Goal: Communication & Community: Share content

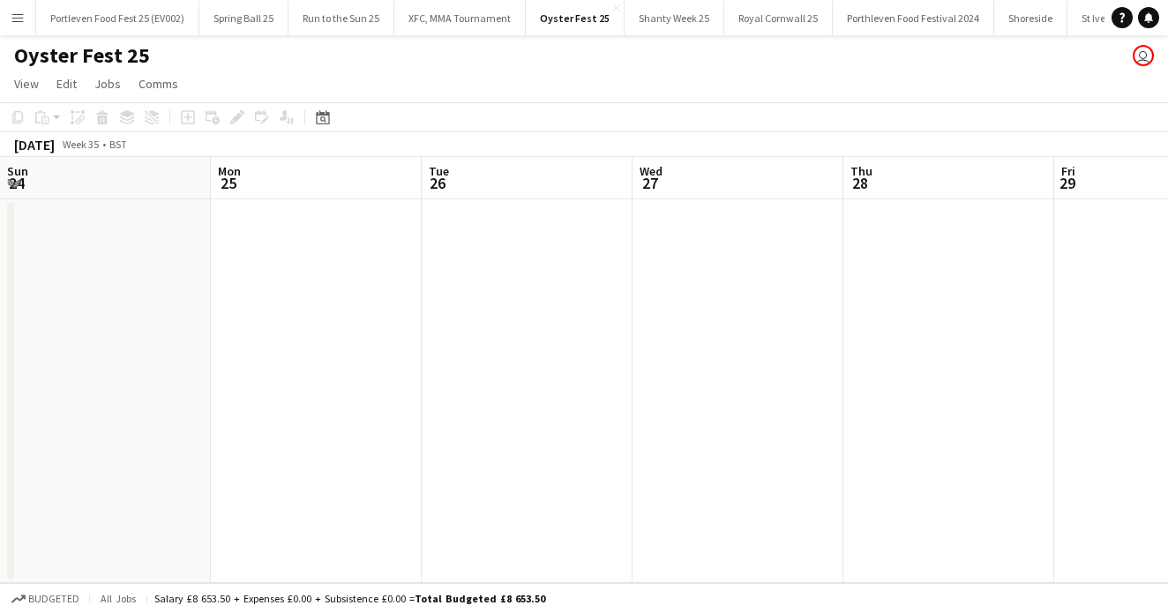
scroll to position [0, 422]
click at [13, 24] on app-icon "Menu" at bounding box center [18, 18] width 14 height 14
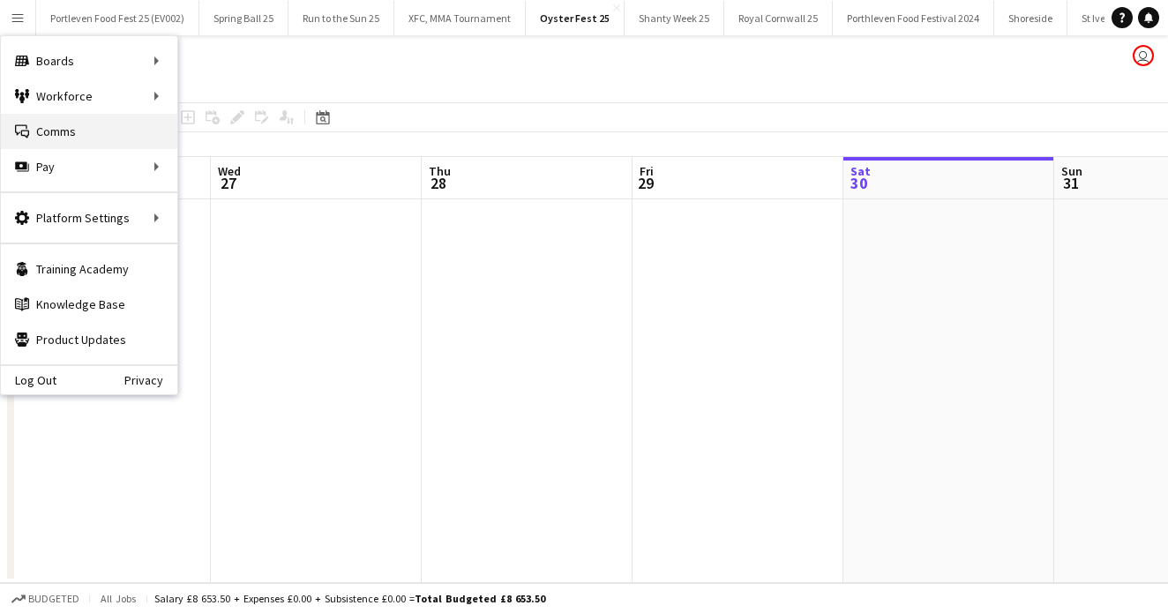
click at [91, 145] on link "Comms Comms" at bounding box center [89, 131] width 176 height 35
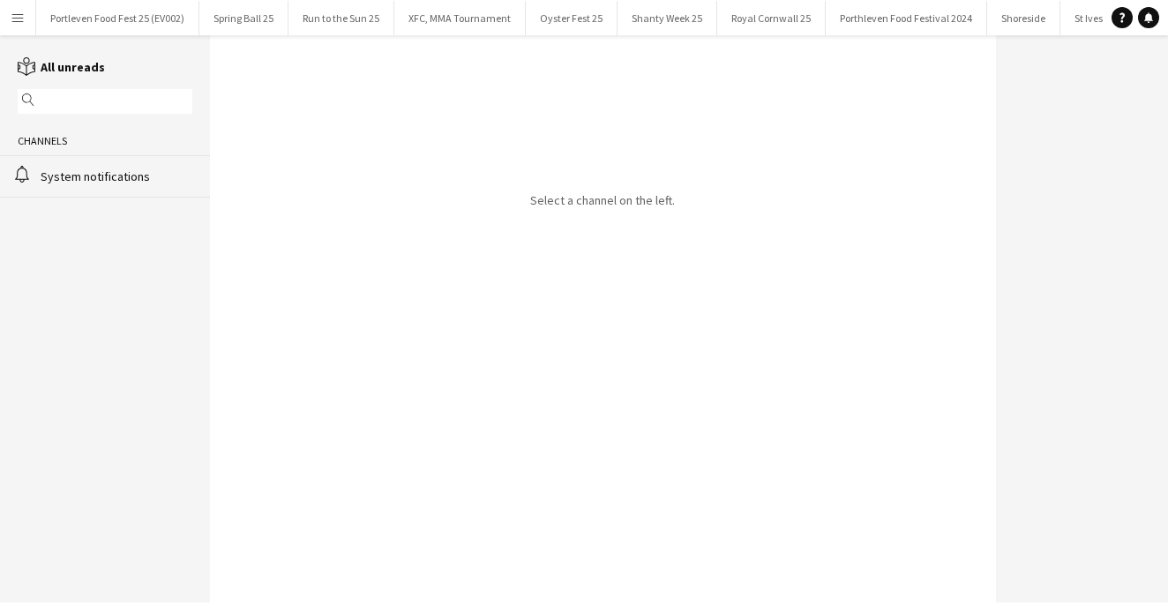
click at [19, 21] on app-icon "Menu" at bounding box center [18, 18] width 14 height 14
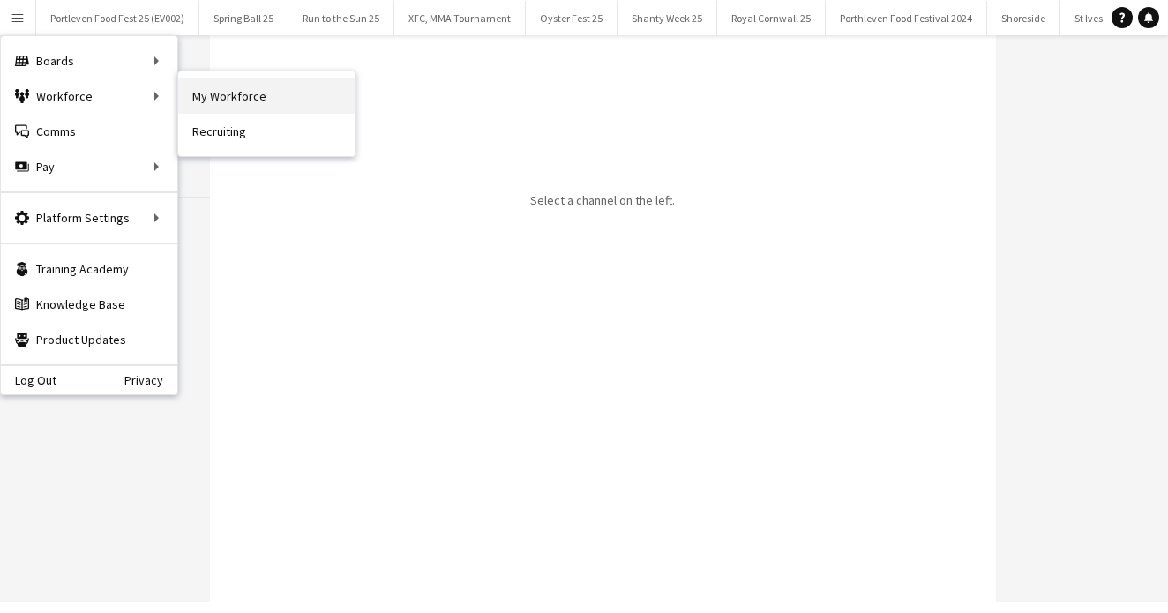
click at [296, 92] on link "My Workforce" at bounding box center [266, 96] width 176 height 35
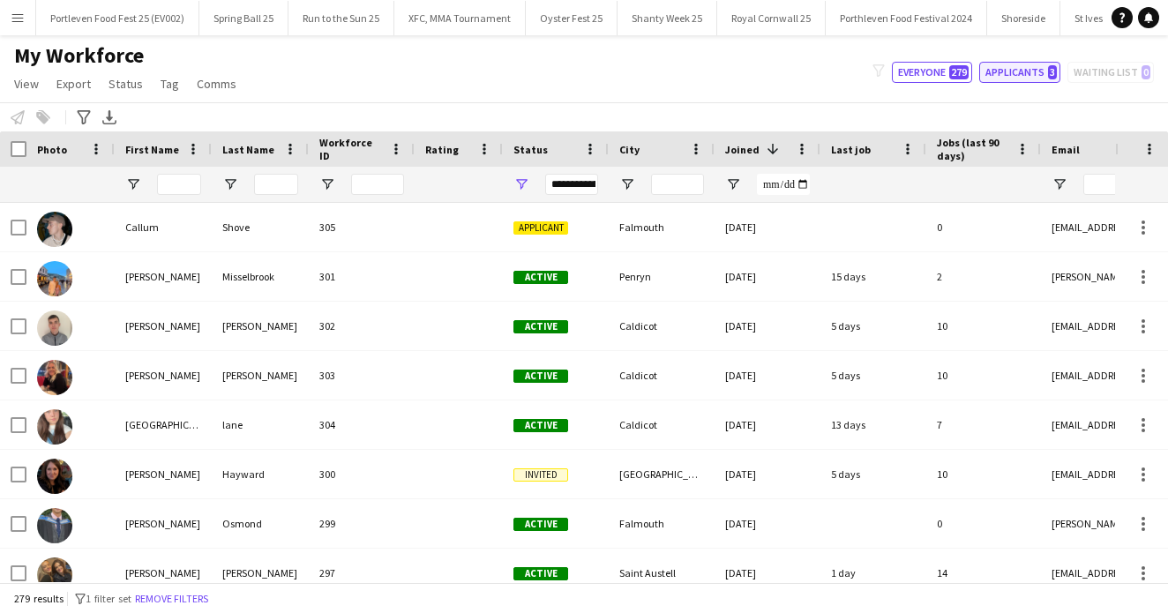
click at [1016, 65] on button "Applicants 3" at bounding box center [1019, 72] width 81 height 21
type input "**********"
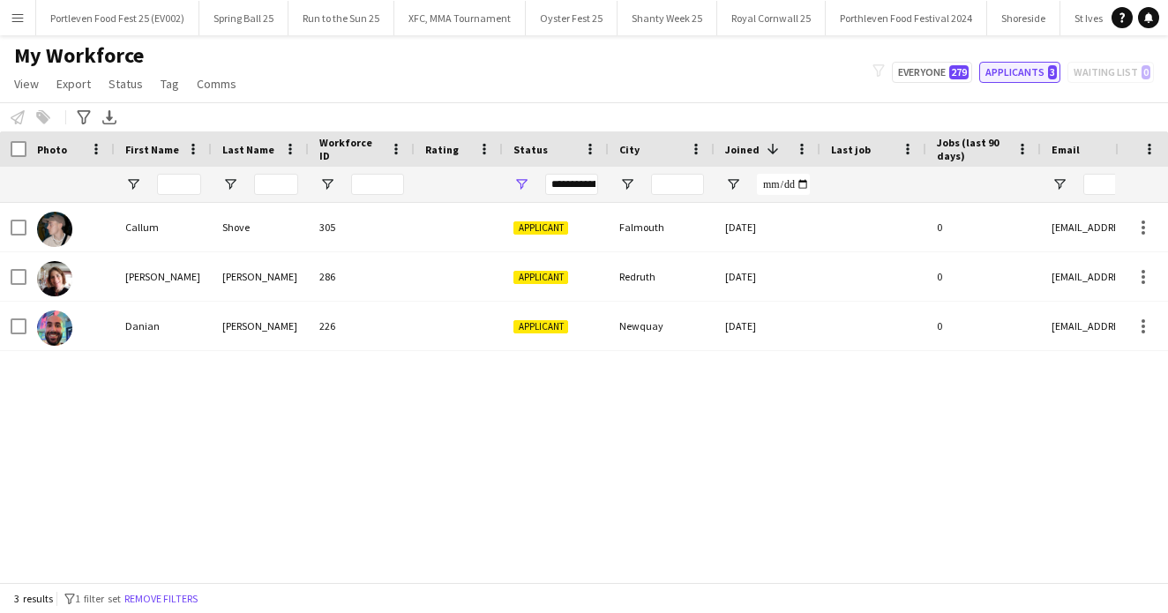
click at [1016, 65] on button "Applicants 3" at bounding box center [1019, 72] width 81 height 21
click at [21, 17] on app-icon "Menu" at bounding box center [18, 18] width 14 height 14
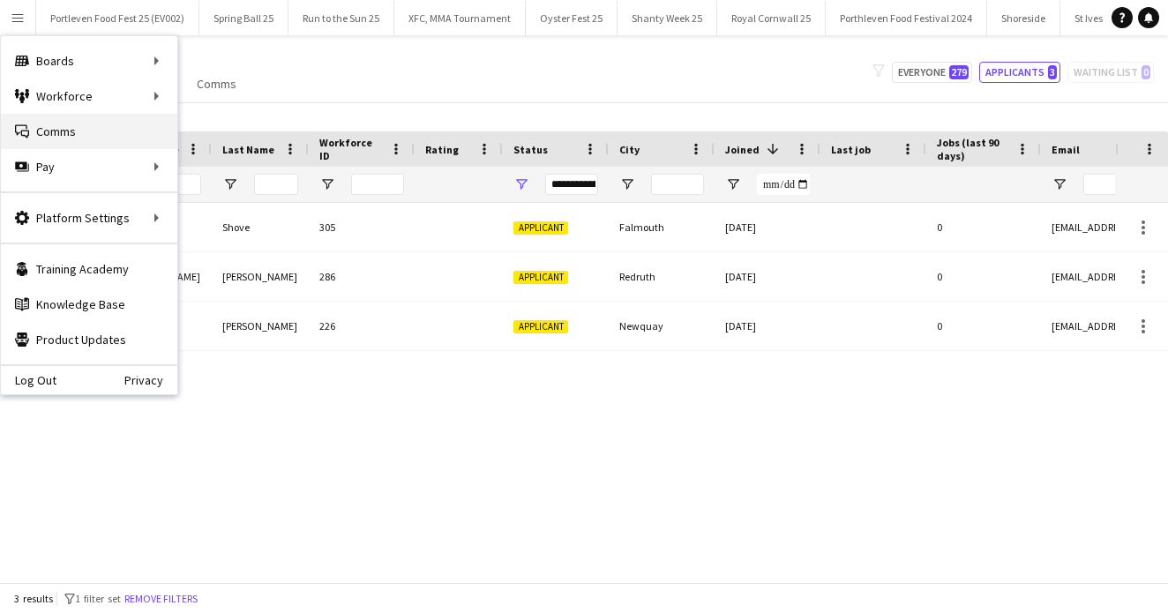
click at [78, 133] on link "Comms Comms" at bounding box center [89, 131] width 176 height 35
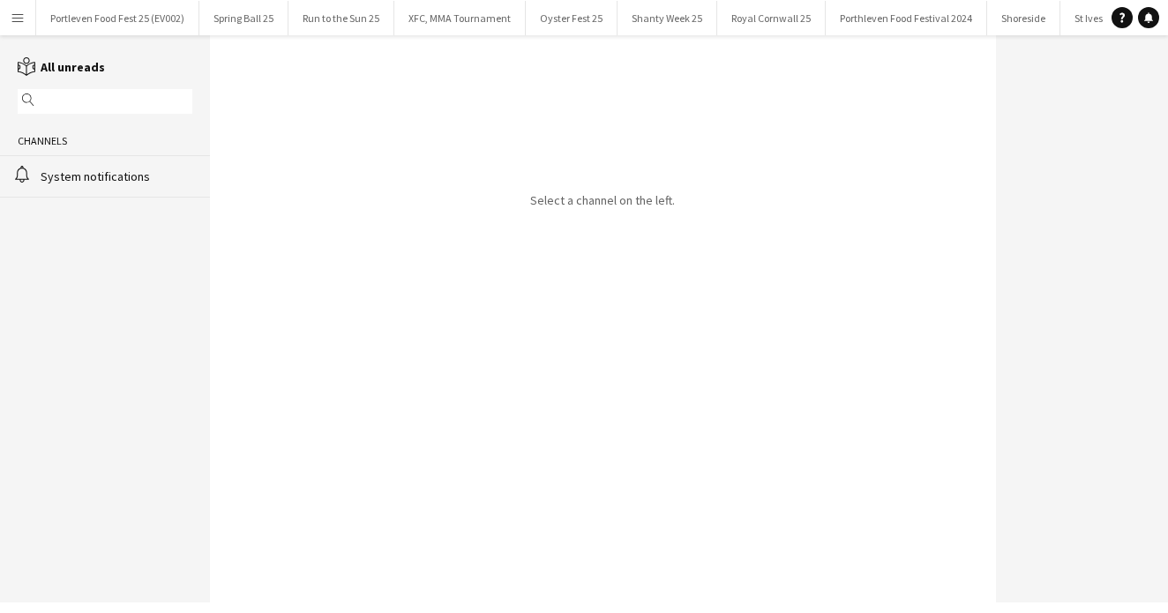
click at [24, 34] on button "Menu" at bounding box center [17, 17] width 35 height 35
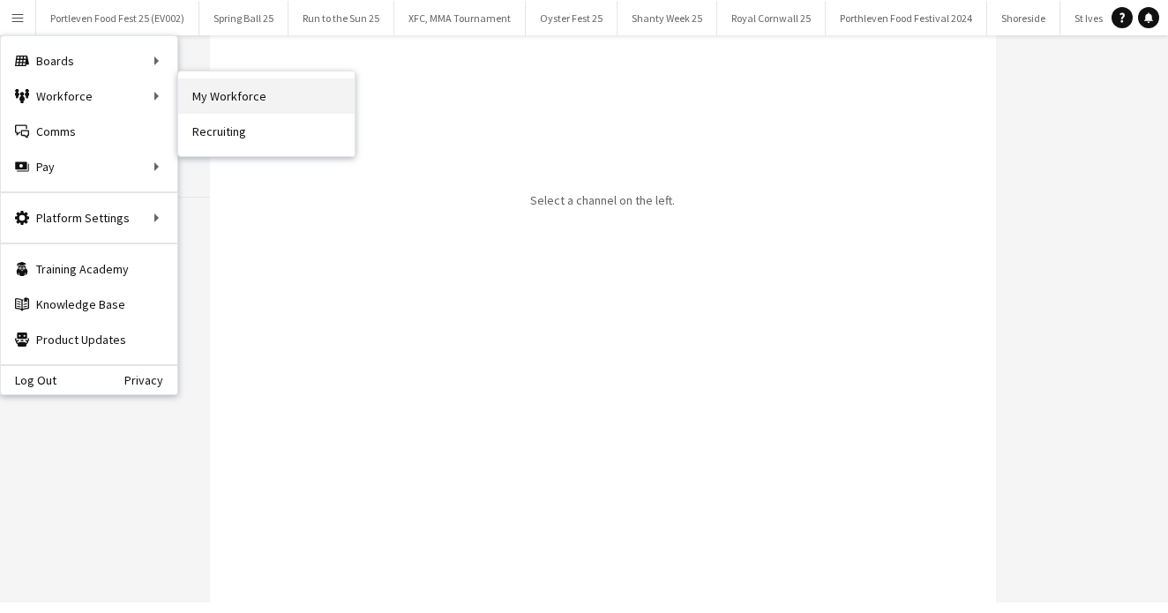
click at [220, 92] on link "My Workforce" at bounding box center [266, 96] width 176 height 35
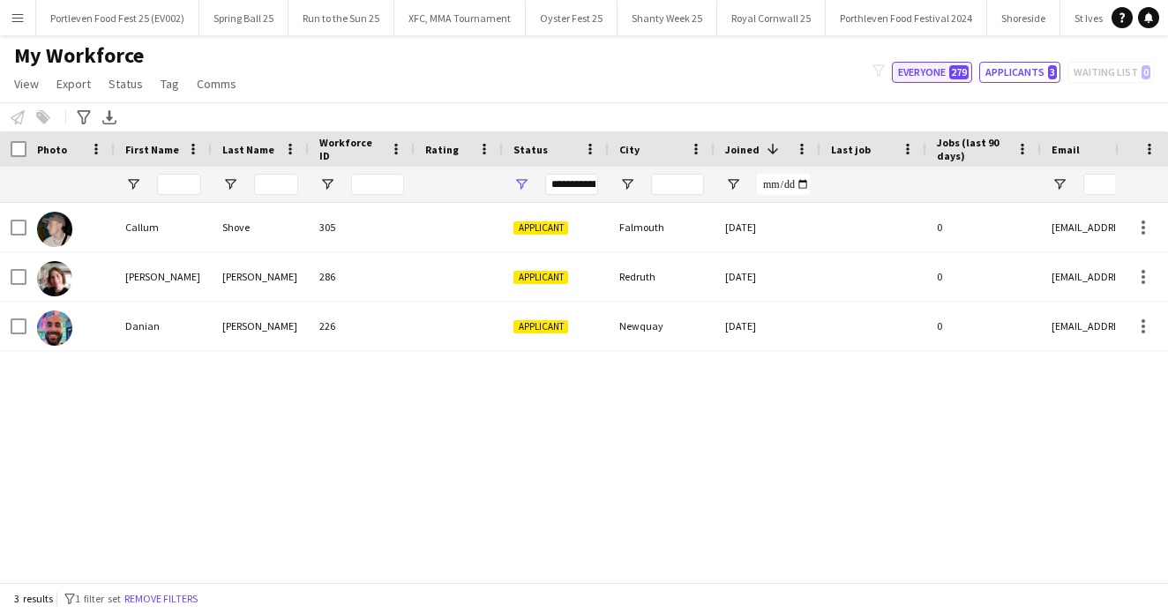
click at [924, 68] on button "Everyone 279" at bounding box center [932, 72] width 80 height 21
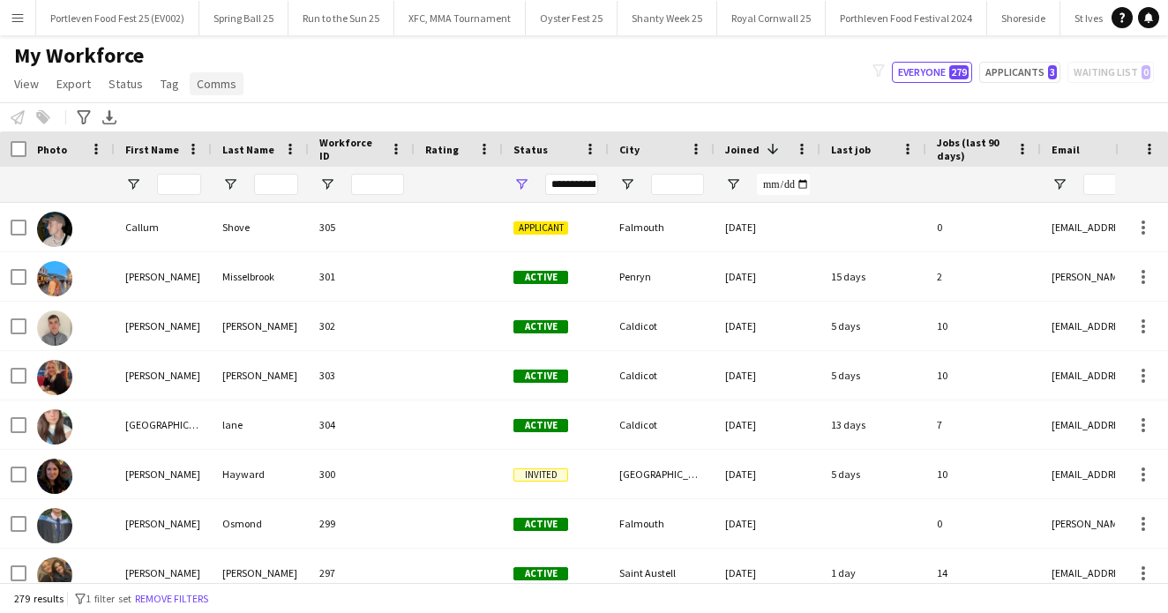
click at [215, 93] on link "Comms" at bounding box center [217, 83] width 54 height 23
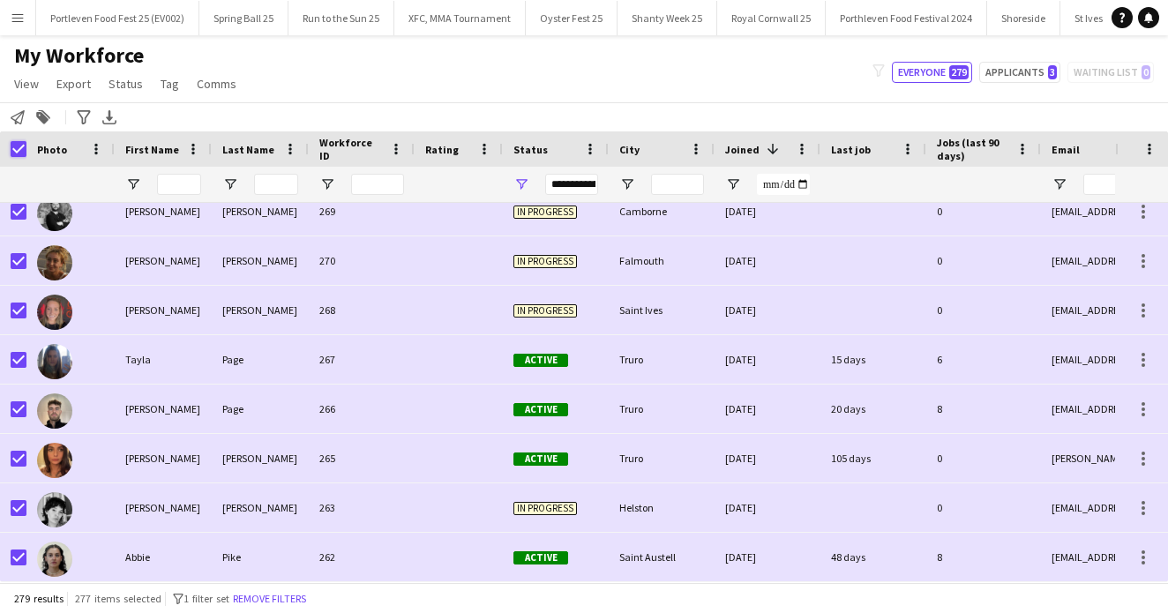
scroll to position [1994, 0]
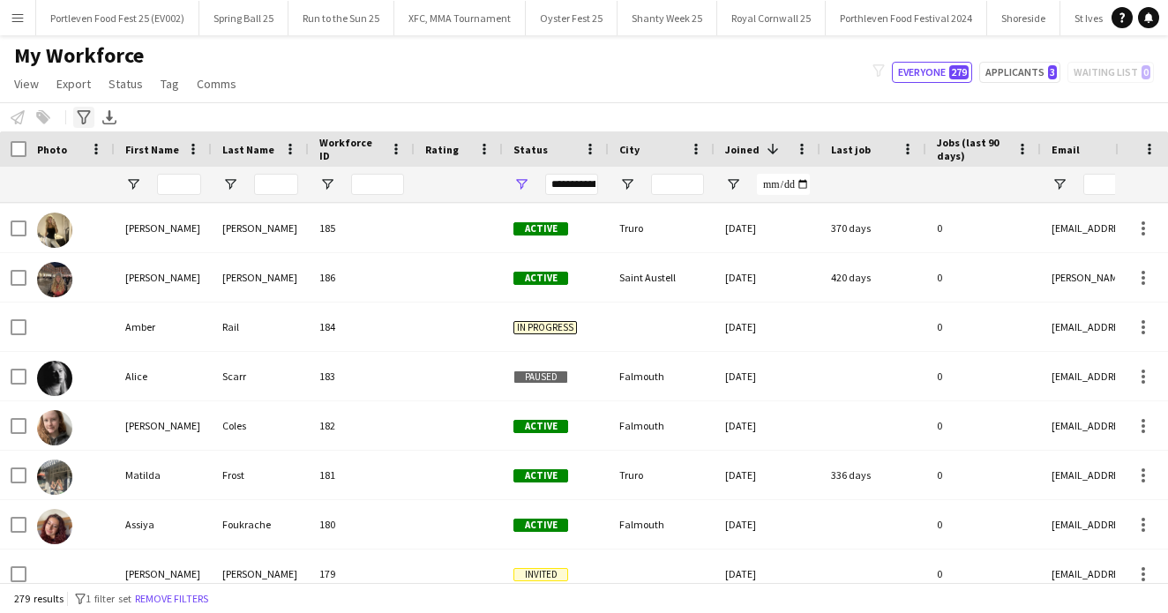
click at [80, 118] on icon "Advanced filters" at bounding box center [84, 117] width 14 height 14
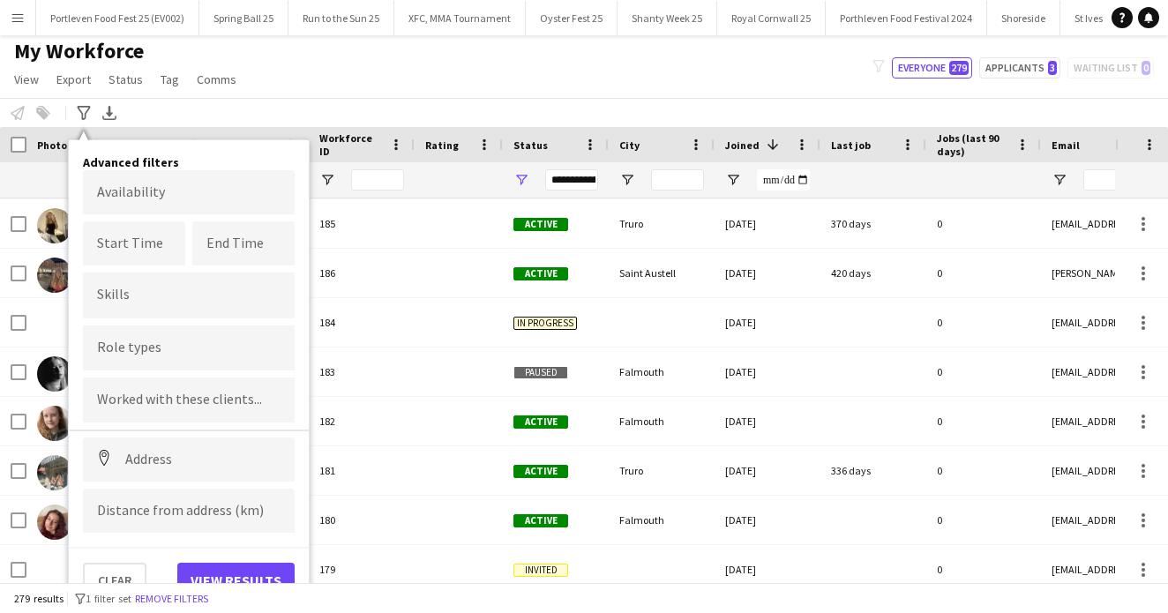
click at [176, 110] on div "Notify workforce Add to tag Select at least one crew to tag him or her. Advance…" at bounding box center [584, 112] width 1168 height 29
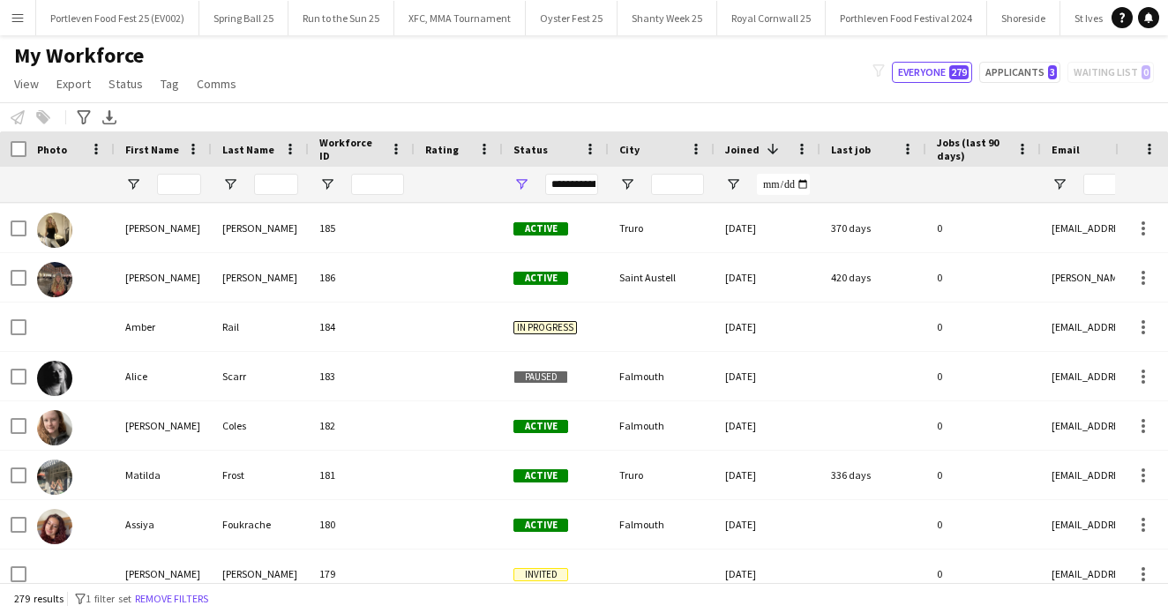
click at [545, 154] on div "Status" at bounding box center [546, 149] width 64 height 26
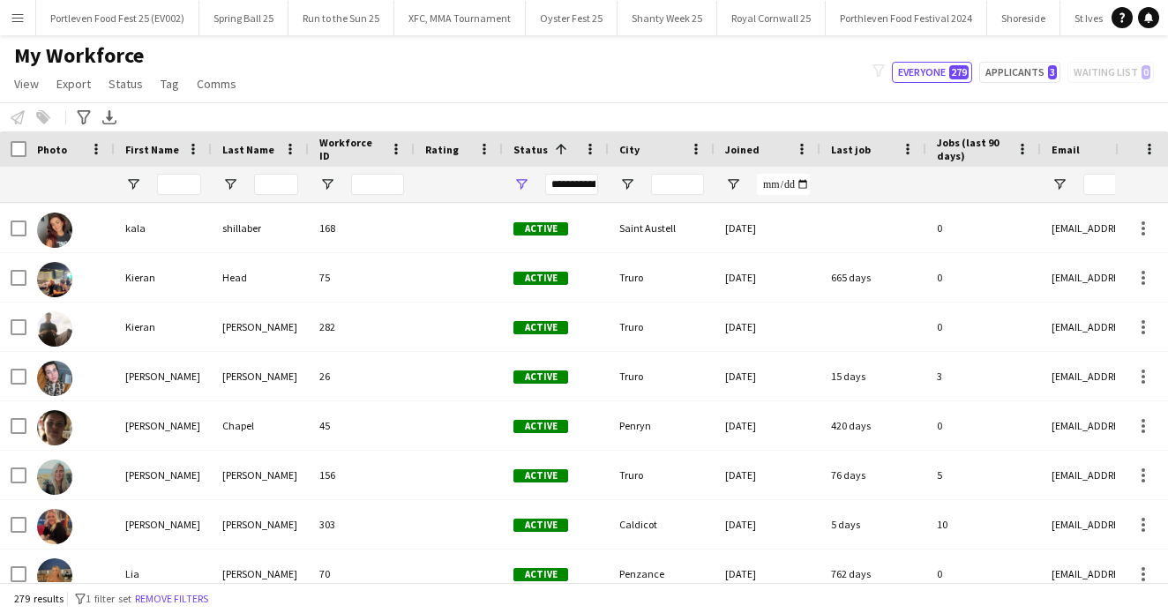
click at [588, 186] on div "**********" at bounding box center [571, 184] width 53 height 21
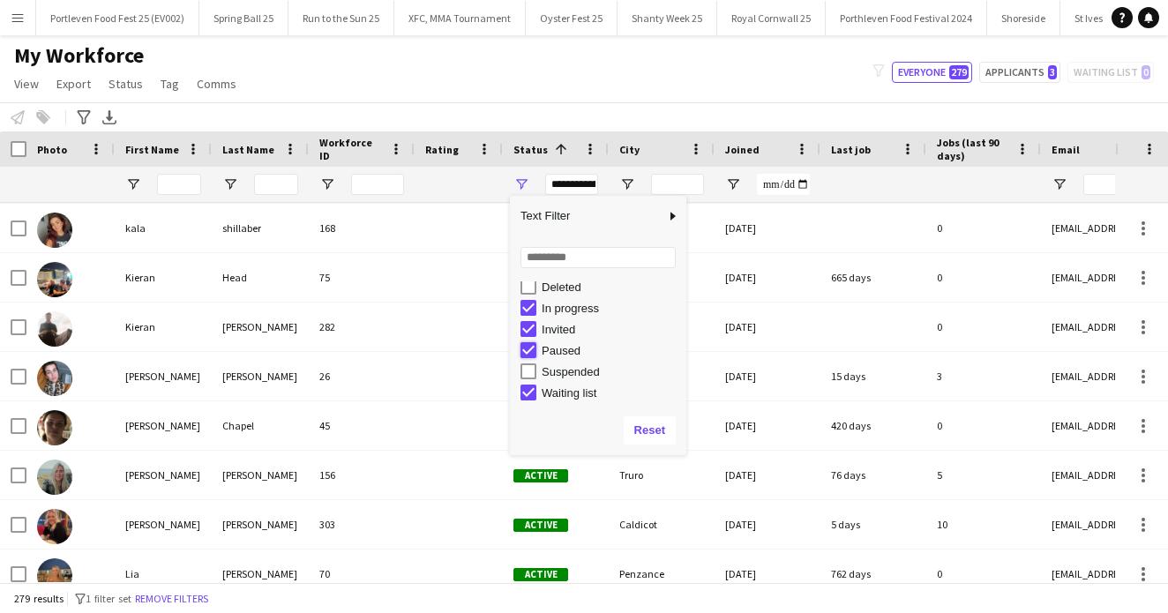
type input "**********"
click at [495, 109] on div "Notify workforce Add to tag Select at least one crew to tag him or her. Advance…" at bounding box center [584, 116] width 1168 height 29
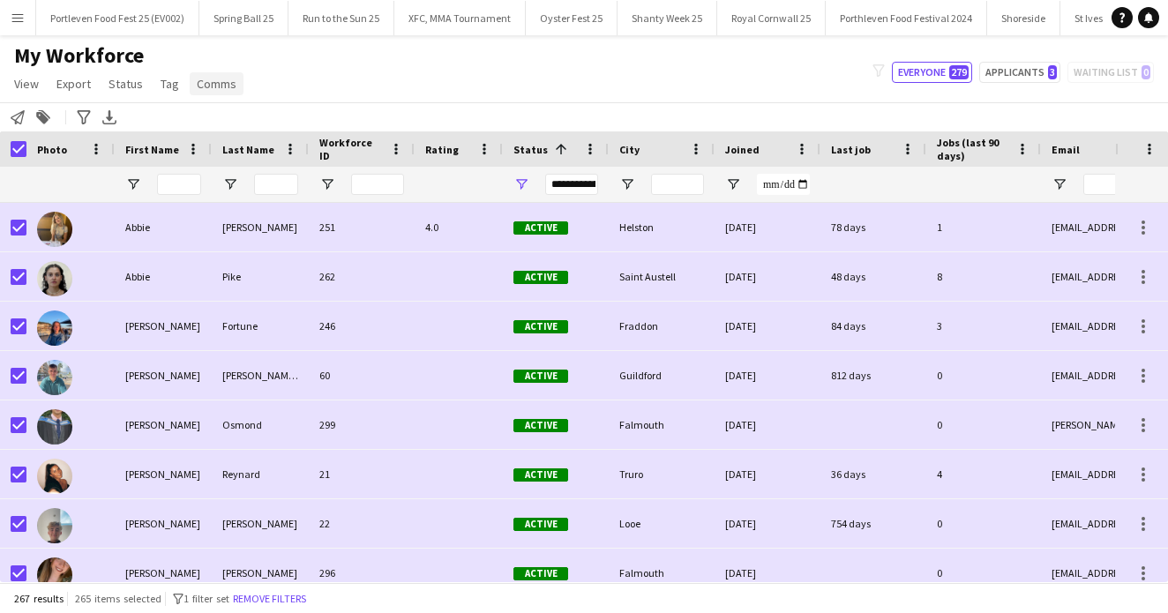
click at [209, 82] on span "Comms" at bounding box center [217, 84] width 40 height 16
click at [229, 124] on span "Send notification" at bounding box center [246, 122] width 90 height 16
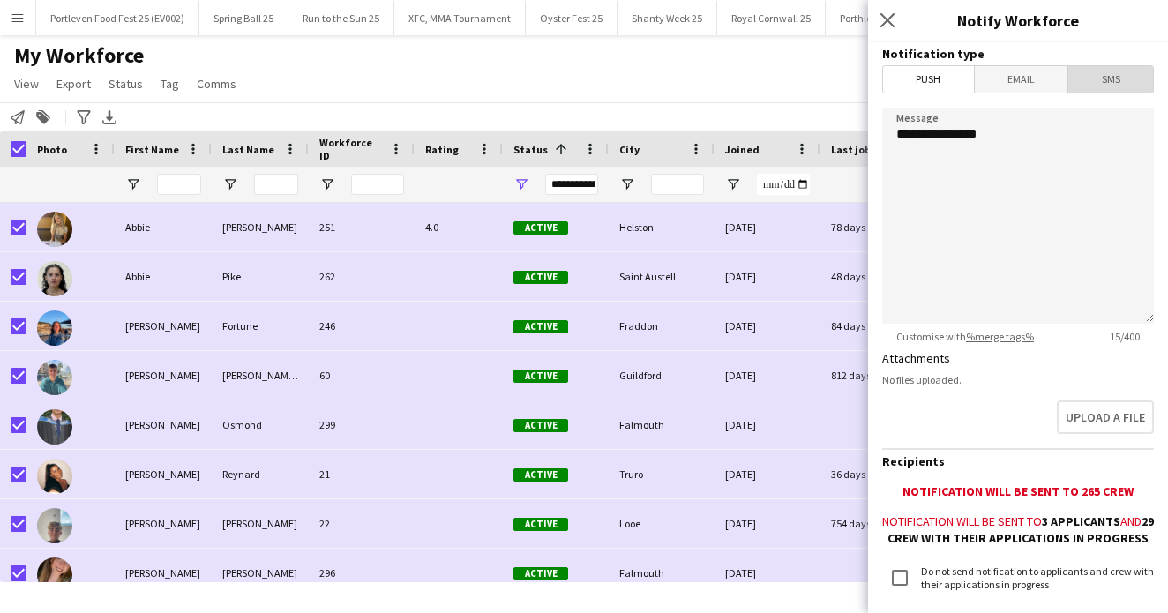
click at [1141, 73] on span "SMS" at bounding box center [1111, 79] width 85 height 26
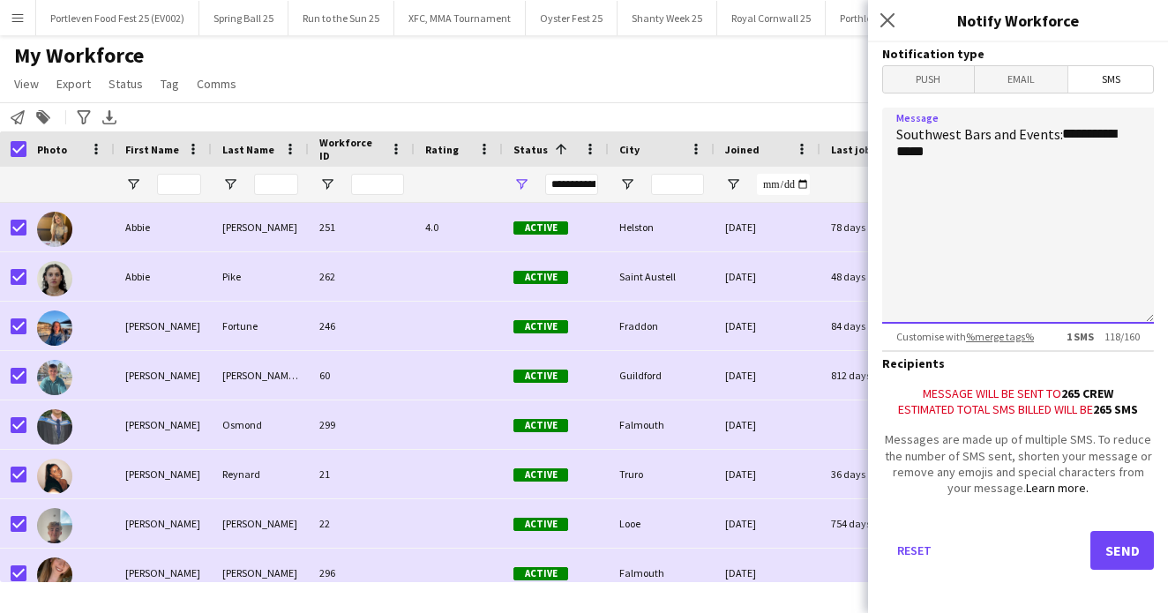
drag, startPoint x: 1039, startPoint y: 153, endPoint x: 1079, endPoint y: 140, distance: 42.4
click at [1079, 140] on textarea "**********" at bounding box center [1018, 216] width 272 height 216
type textarea "*"
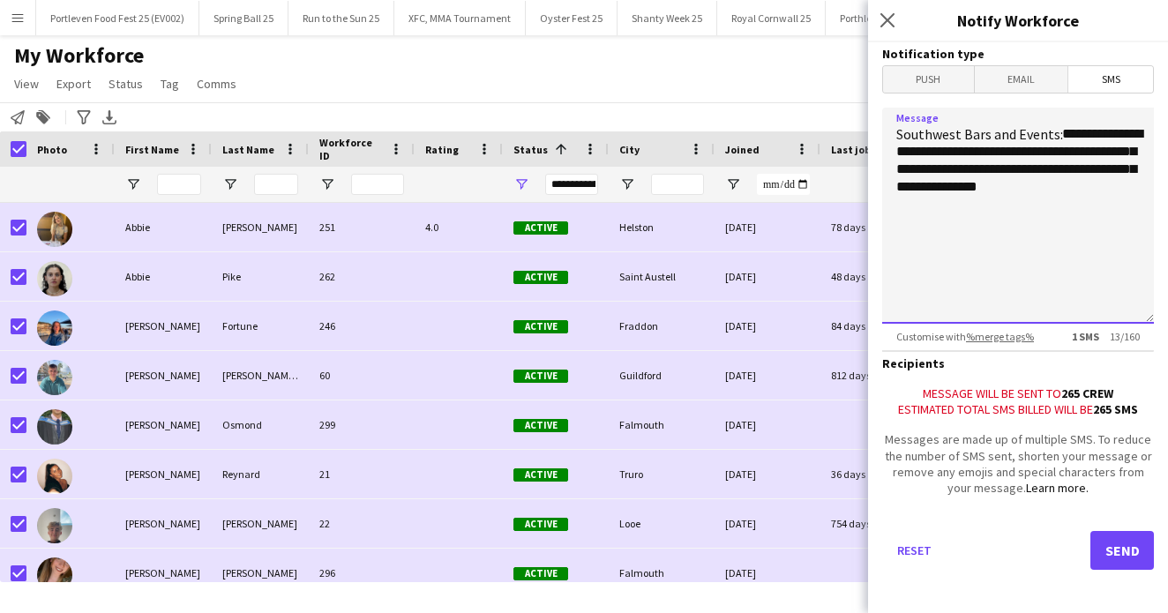
type textarea "**********"
click at [1111, 544] on button "Send" at bounding box center [1123, 550] width 64 height 39
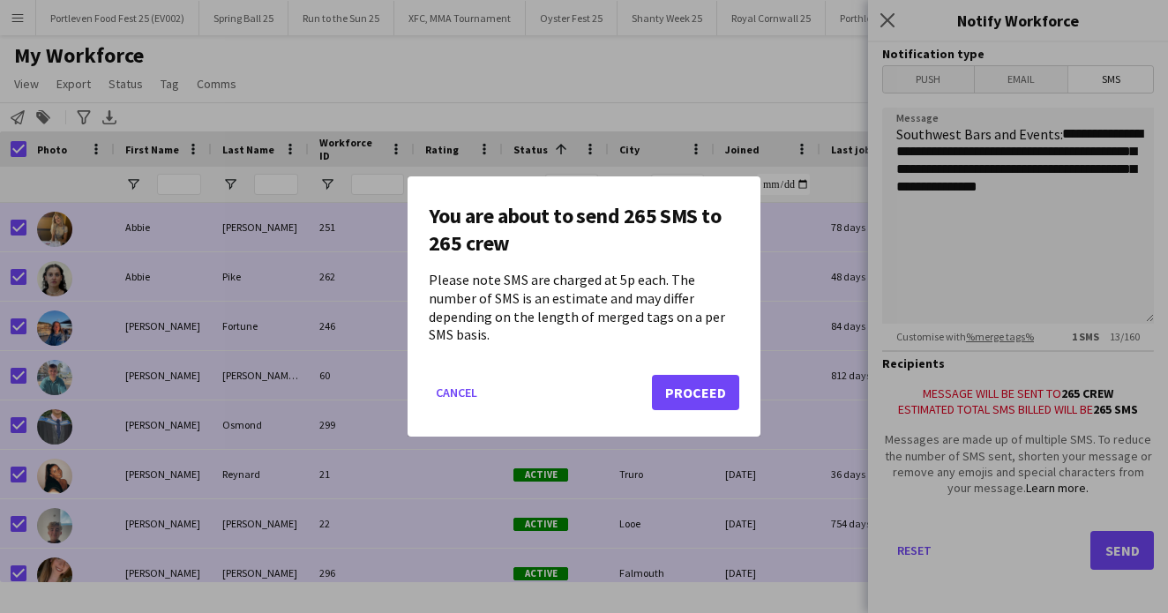
click at [699, 379] on button "Proceed" at bounding box center [695, 392] width 87 height 35
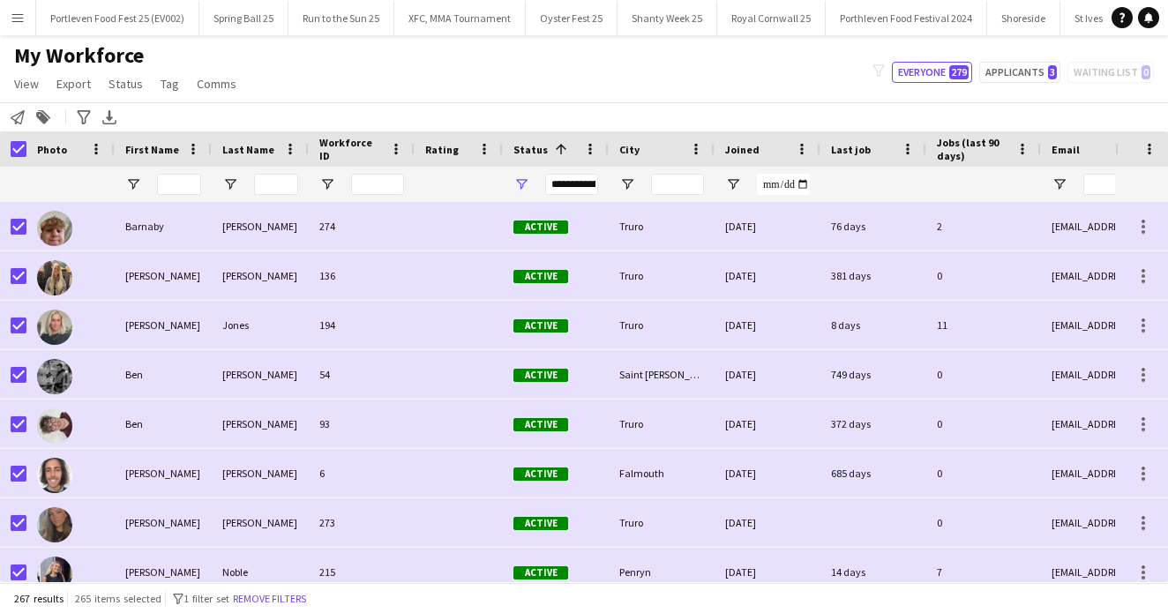
scroll to position [1277, 0]
